Goal: Task Accomplishment & Management: Use online tool/utility

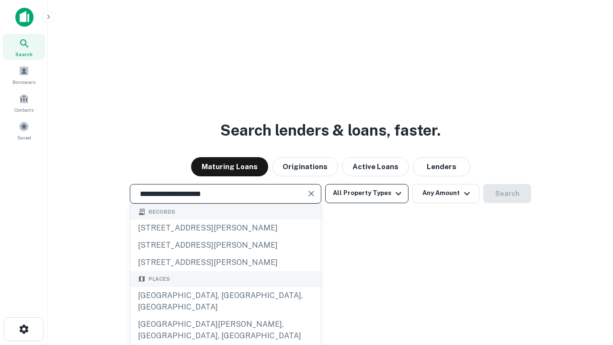
click at [225, 316] on div "[GEOGRAPHIC_DATA], [GEOGRAPHIC_DATA], [GEOGRAPHIC_DATA]" at bounding box center [225, 301] width 191 height 29
click at [367, 193] on button "All Property Types" at bounding box center [366, 193] width 83 height 19
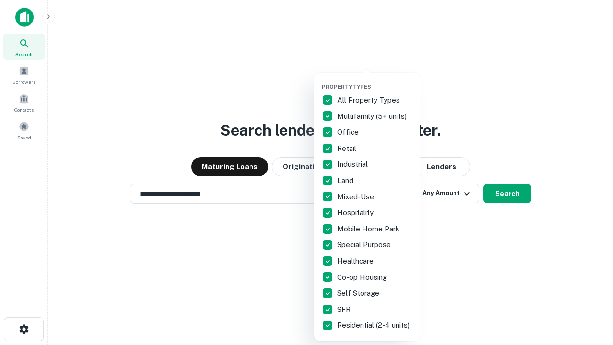
type input "**********"
click at [375, 81] on button "button" at bounding box center [374, 81] width 105 height 0
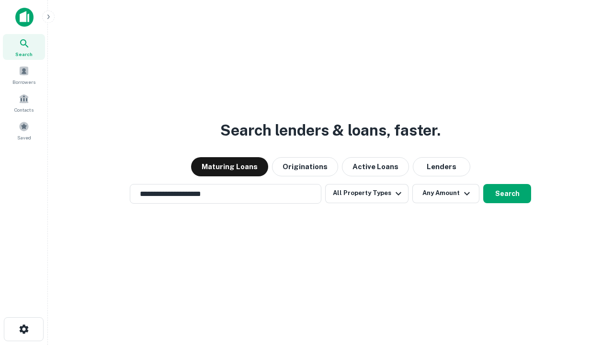
scroll to position [15, 0]
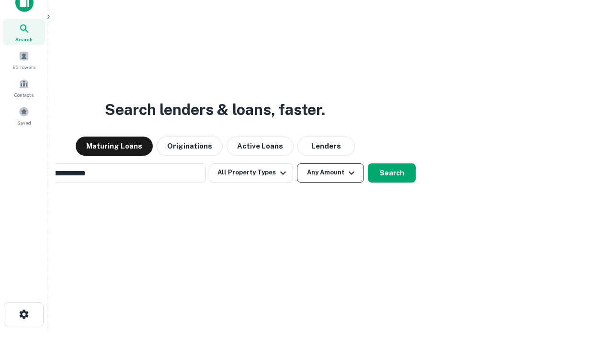
click at [297, 163] on button "Any Amount" at bounding box center [330, 172] width 67 height 19
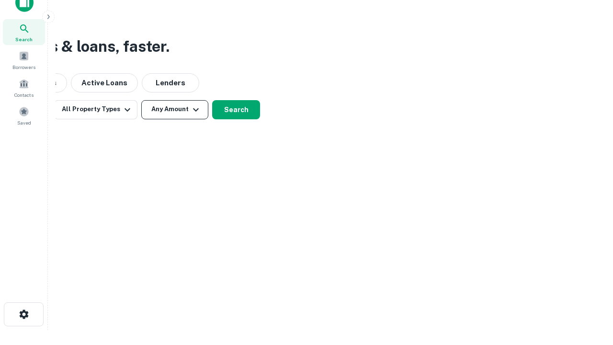
scroll to position [15, 0]
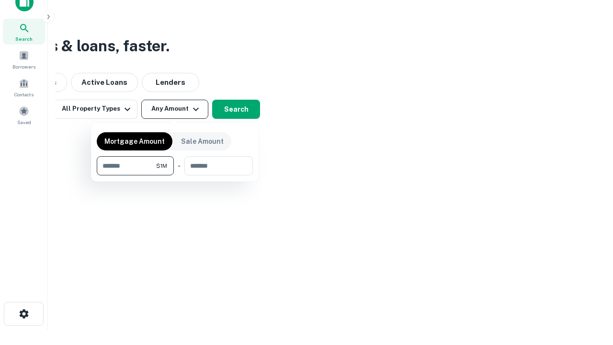
type input "*******"
click at [175, 175] on button "button" at bounding box center [175, 175] width 156 height 0
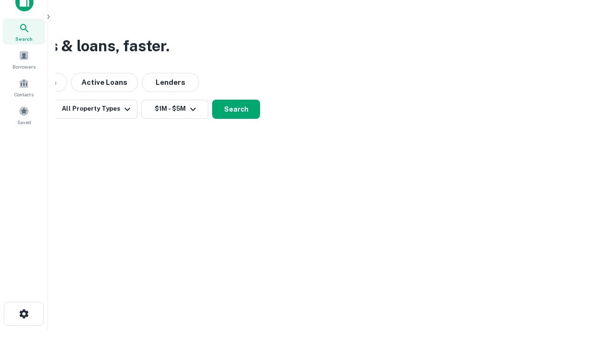
scroll to position [15, 0]
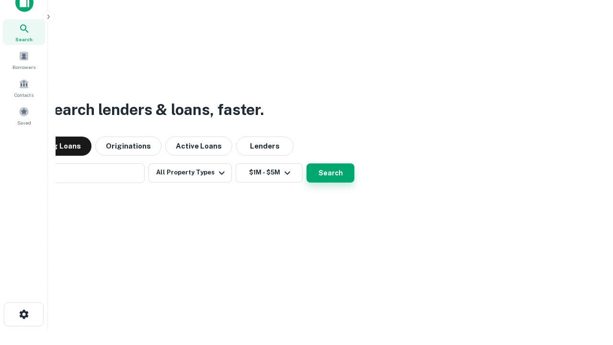
click at [307, 163] on button "Search" at bounding box center [331, 172] width 48 height 19
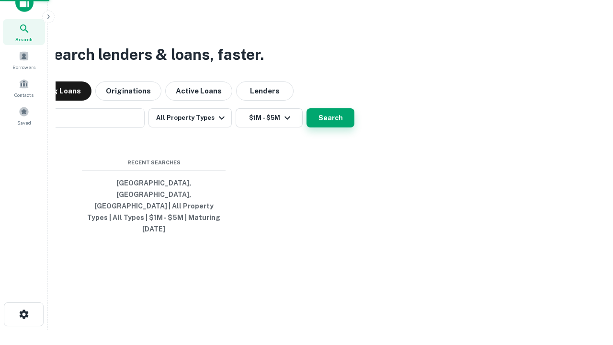
scroll to position [15, 0]
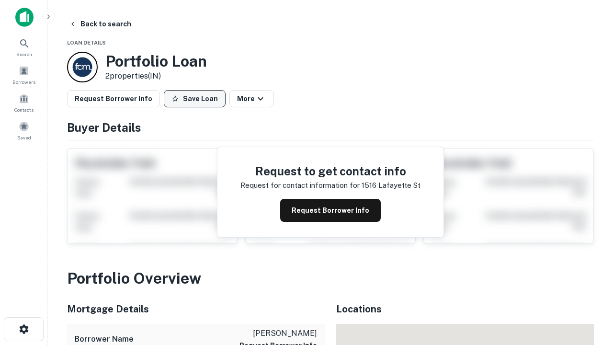
click at [195, 99] on button "Save Loan" at bounding box center [195, 98] width 62 height 17
